Goal: Task Accomplishment & Management: Manage account settings

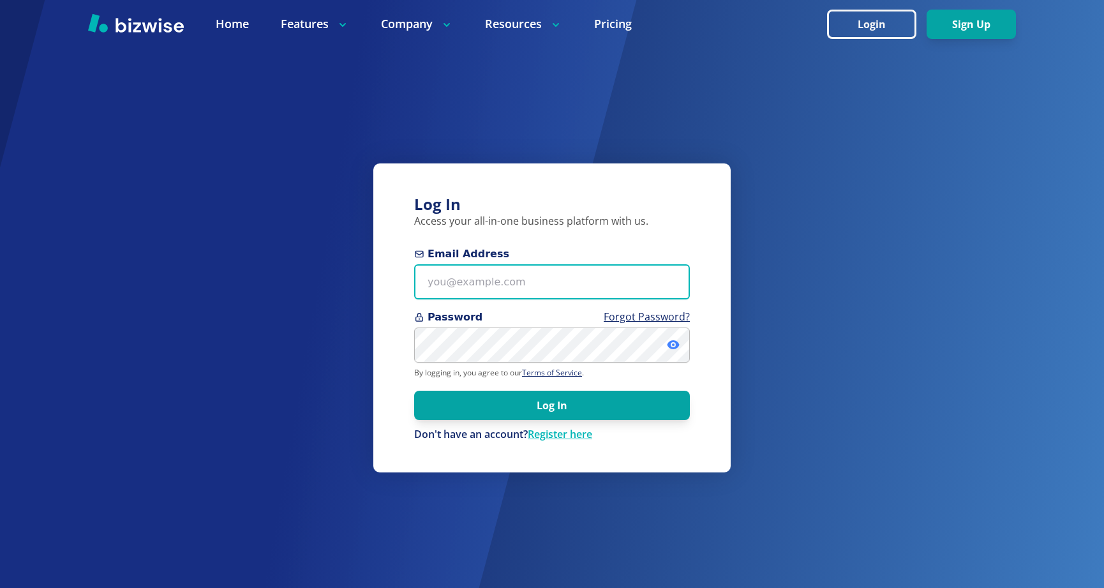
type input "antonio@bizwise.com"
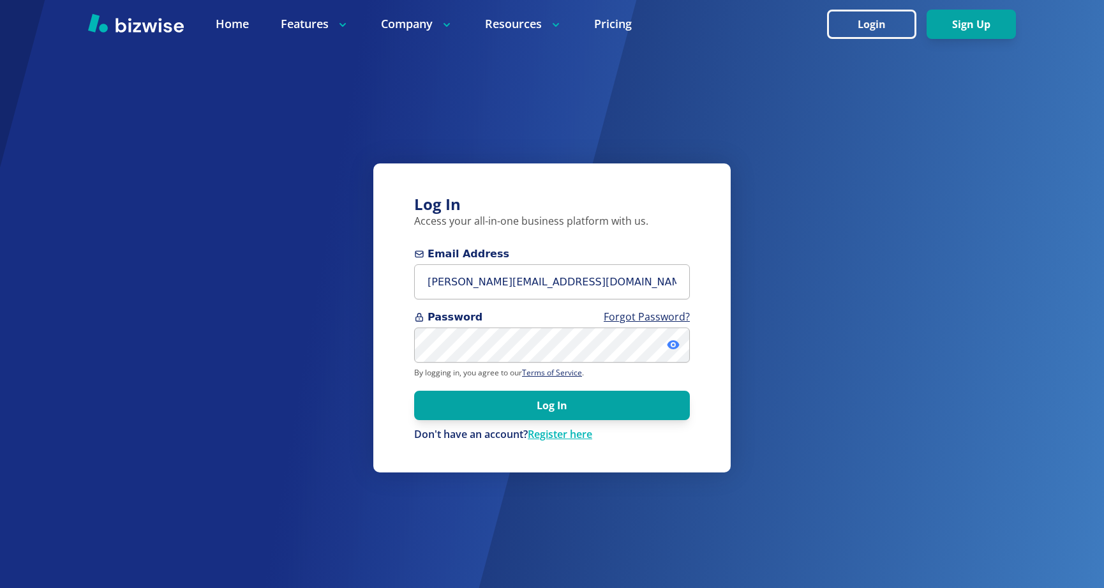
click at [673, 348] on icon at bounding box center [673, 344] width 12 height 9
click at [669, 348] on icon at bounding box center [673, 344] width 13 height 13
